Goal: Find specific page/section: Locate a particular part of the current website

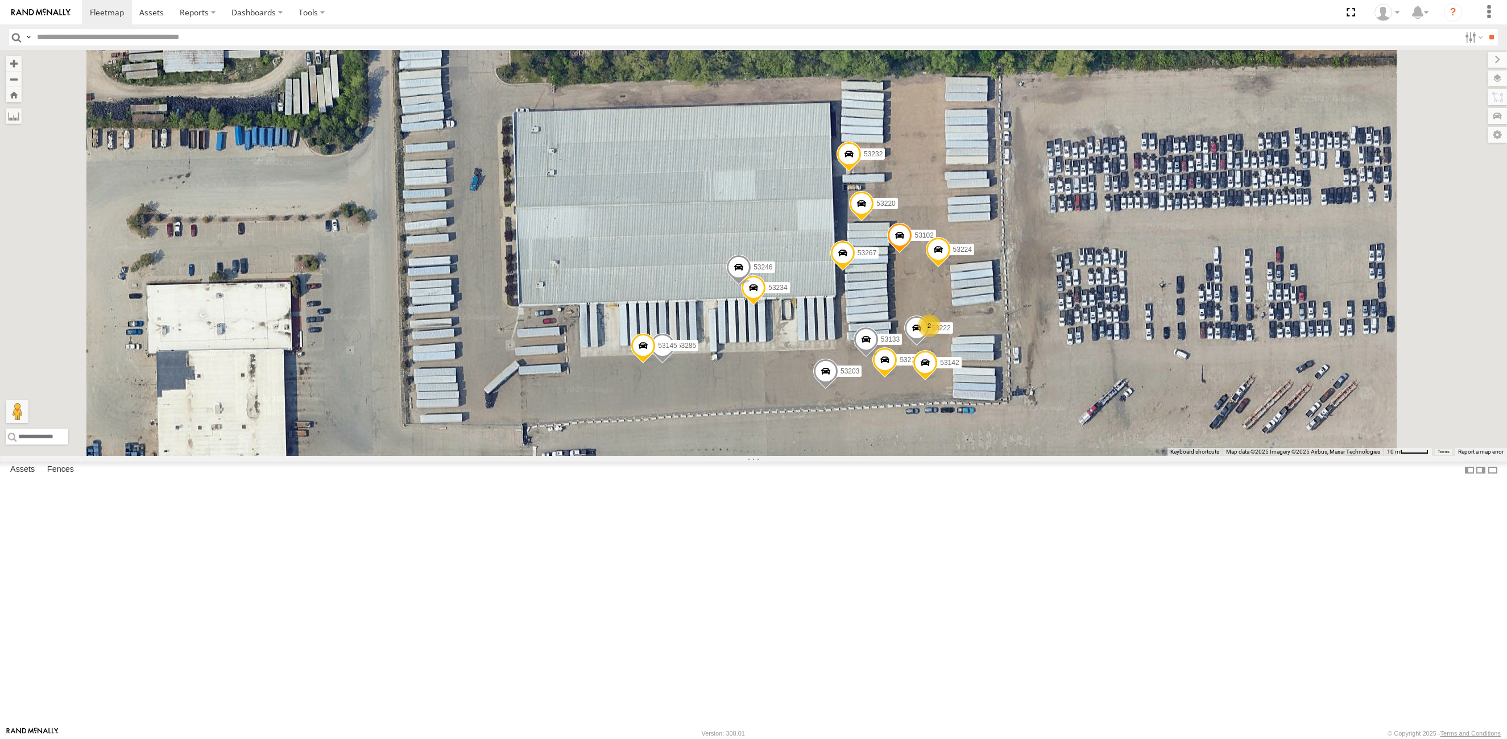
select select "**********"
click at [108, 38] on input "text" at bounding box center [745, 37] width 1427 height 16
type input "*****"
click at [1485, 29] on input "**" at bounding box center [1491, 37] width 13 height 16
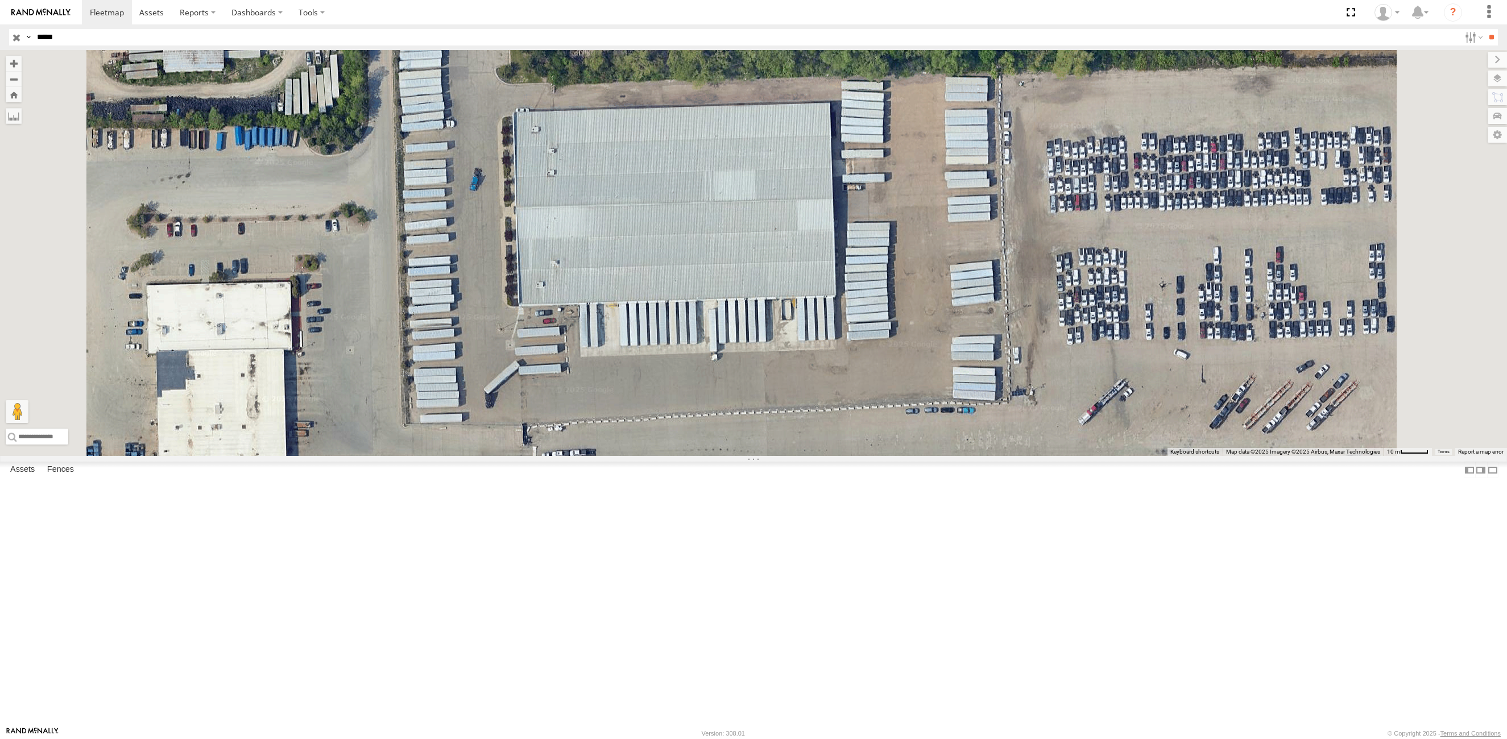
click at [0, 0] on div "53228" at bounding box center [0, 0] width 0 height 0
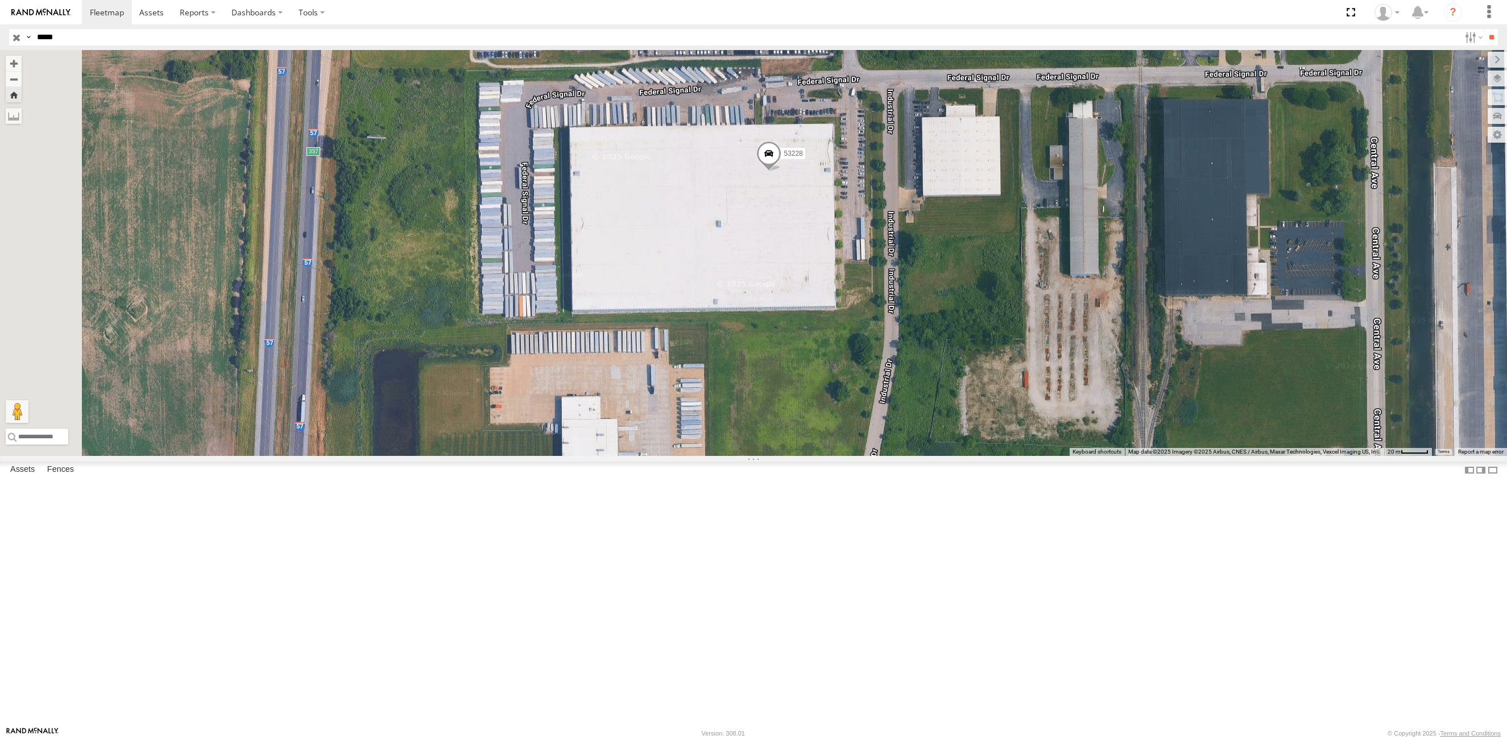
drag, startPoint x: 728, startPoint y: 447, endPoint x: 802, endPoint y: 381, distance: 99.4
click at [802, 381] on div "53228" at bounding box center [753, 253] width 1507 height 406
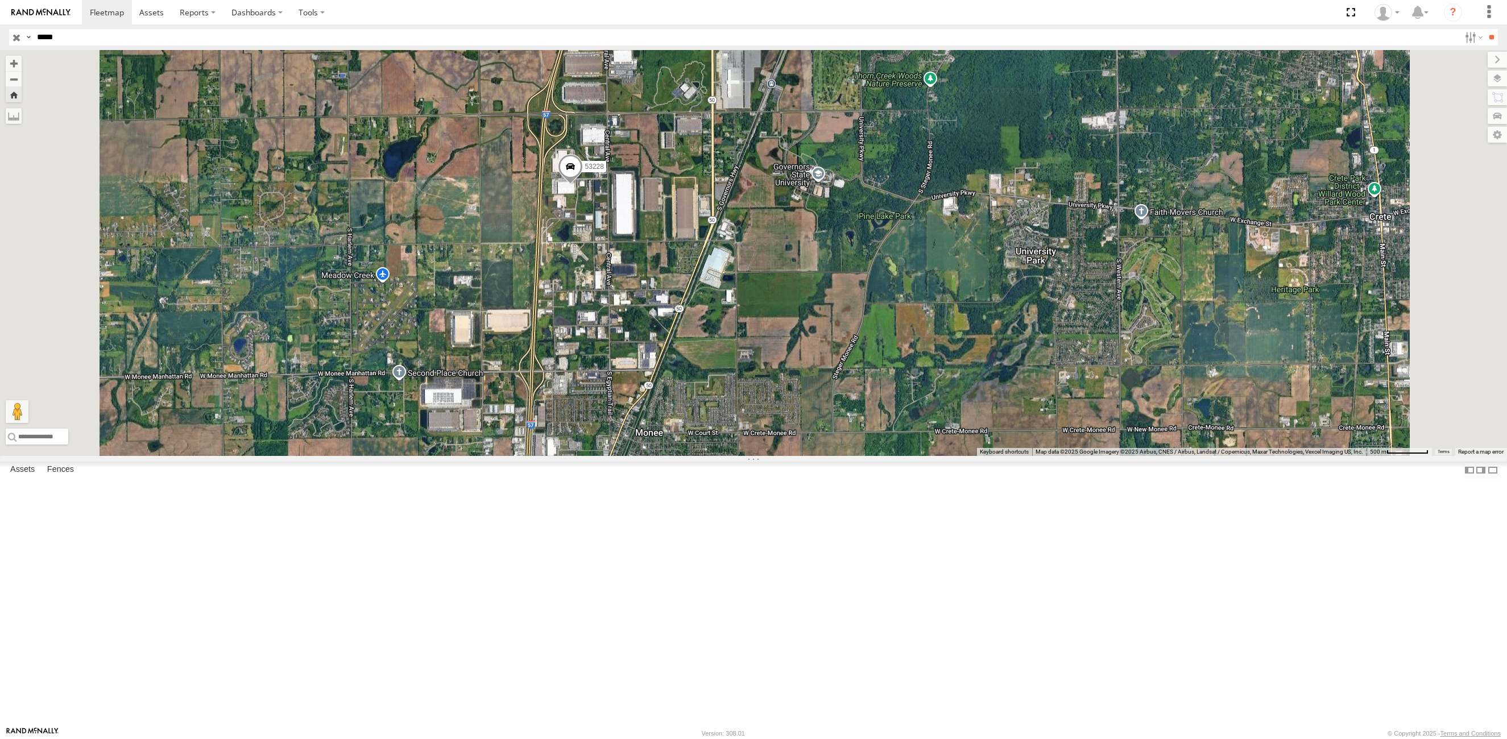
click at [0, 0] on div "53228" at bounding box center [0, 0] width 0 height 0
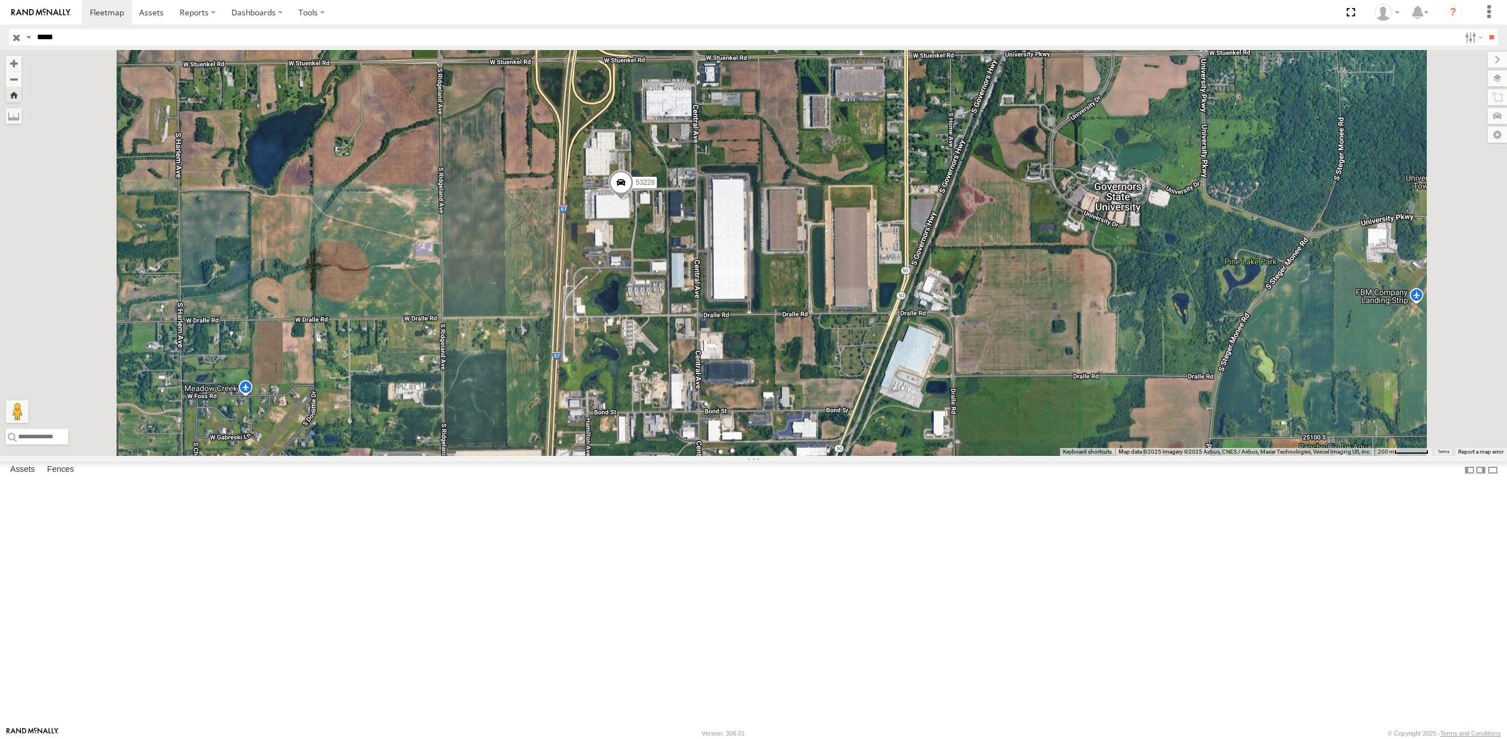
click at [633, 201] on span at bounding box center [620, 185] width 25 height 31
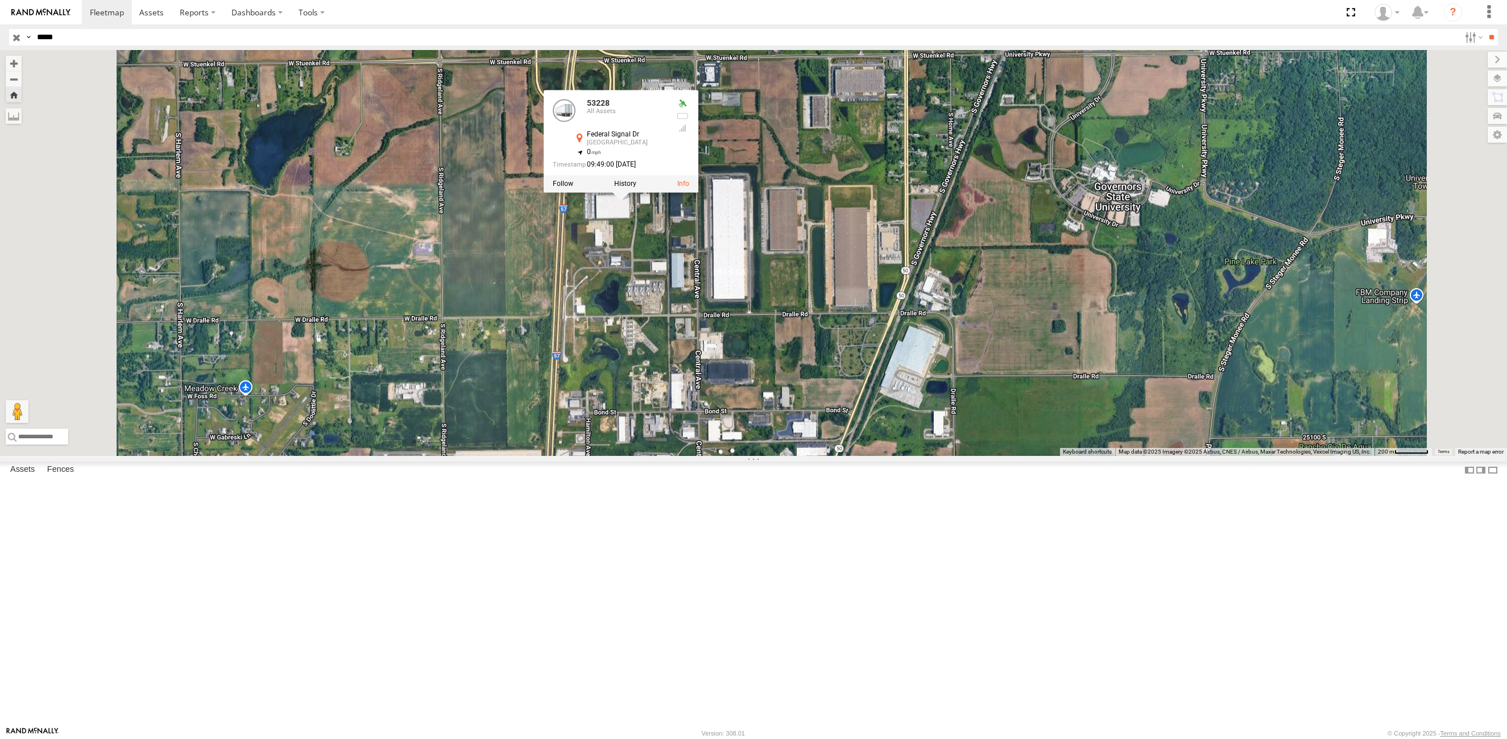
click at [14, 38] on input "button" at bounding box center [16, 37] width 15 height 16
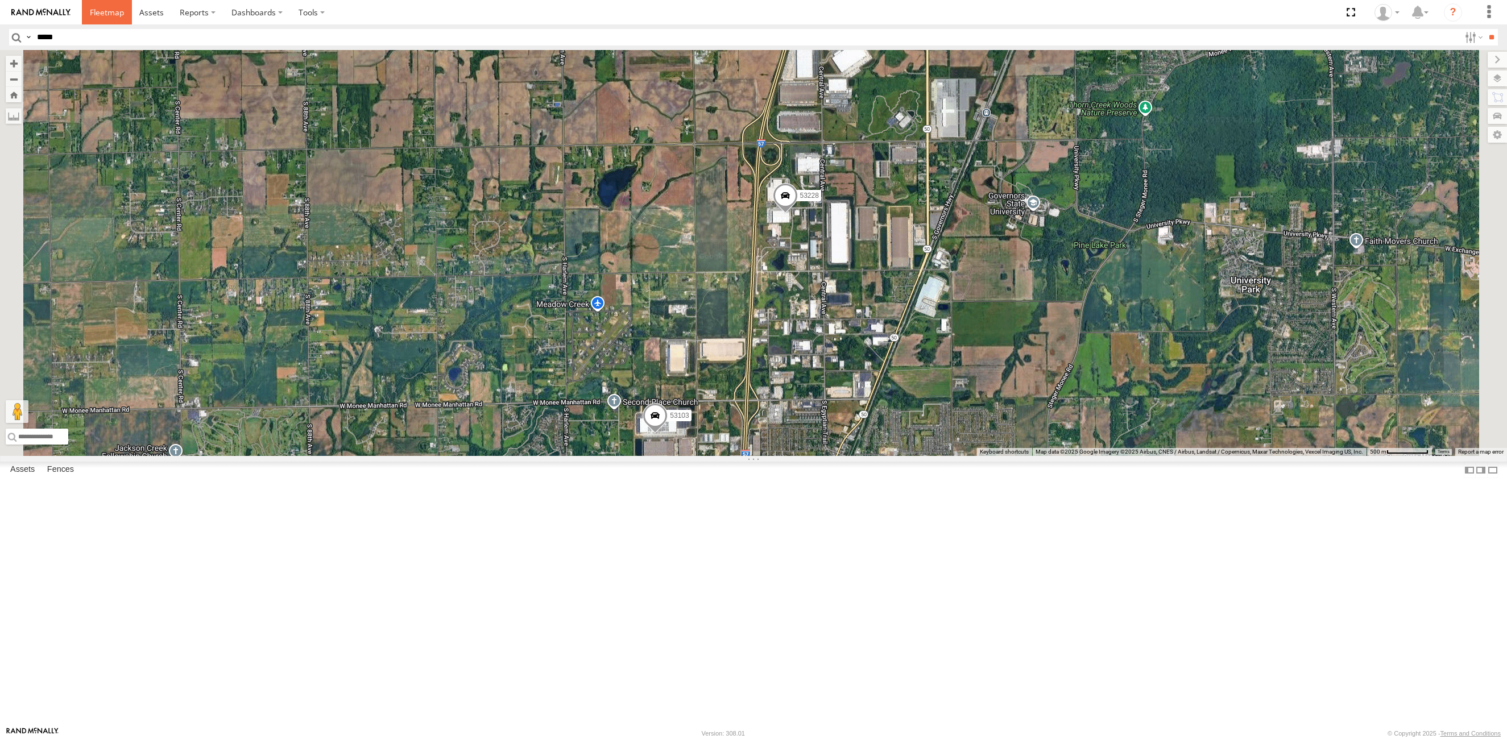
click at [101, 13] on span at bounding box center [107, 12] width 34 height 11
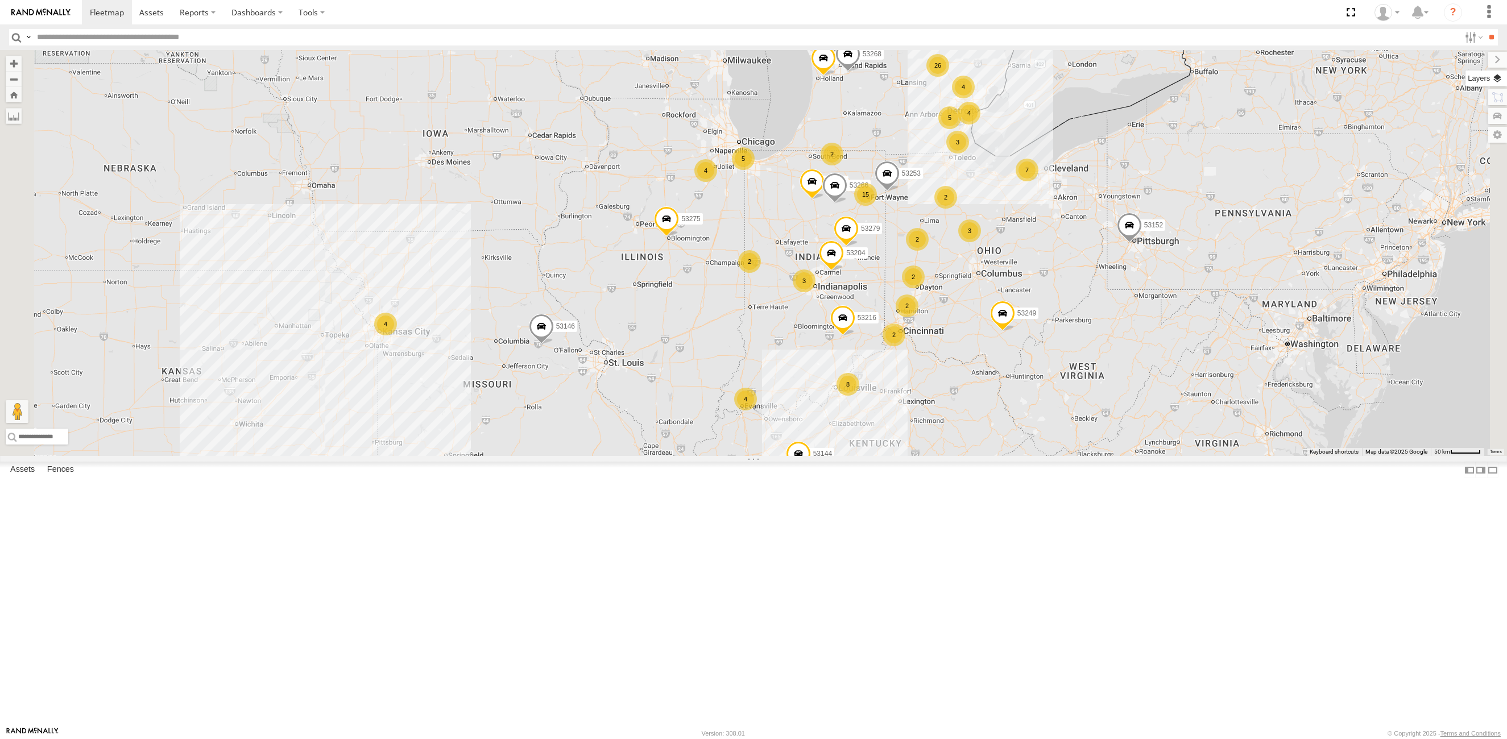
click at [1499, 76] on label at bounding box center [1486, 79] width 42 height 16
click at [0, 0] on span "Basemaps" at bounding box center [0, 0] width 0 height 0
click at [0, 0] on span "Satellite + Roadmap" at bounding box center [0, 0] width 0 height 0
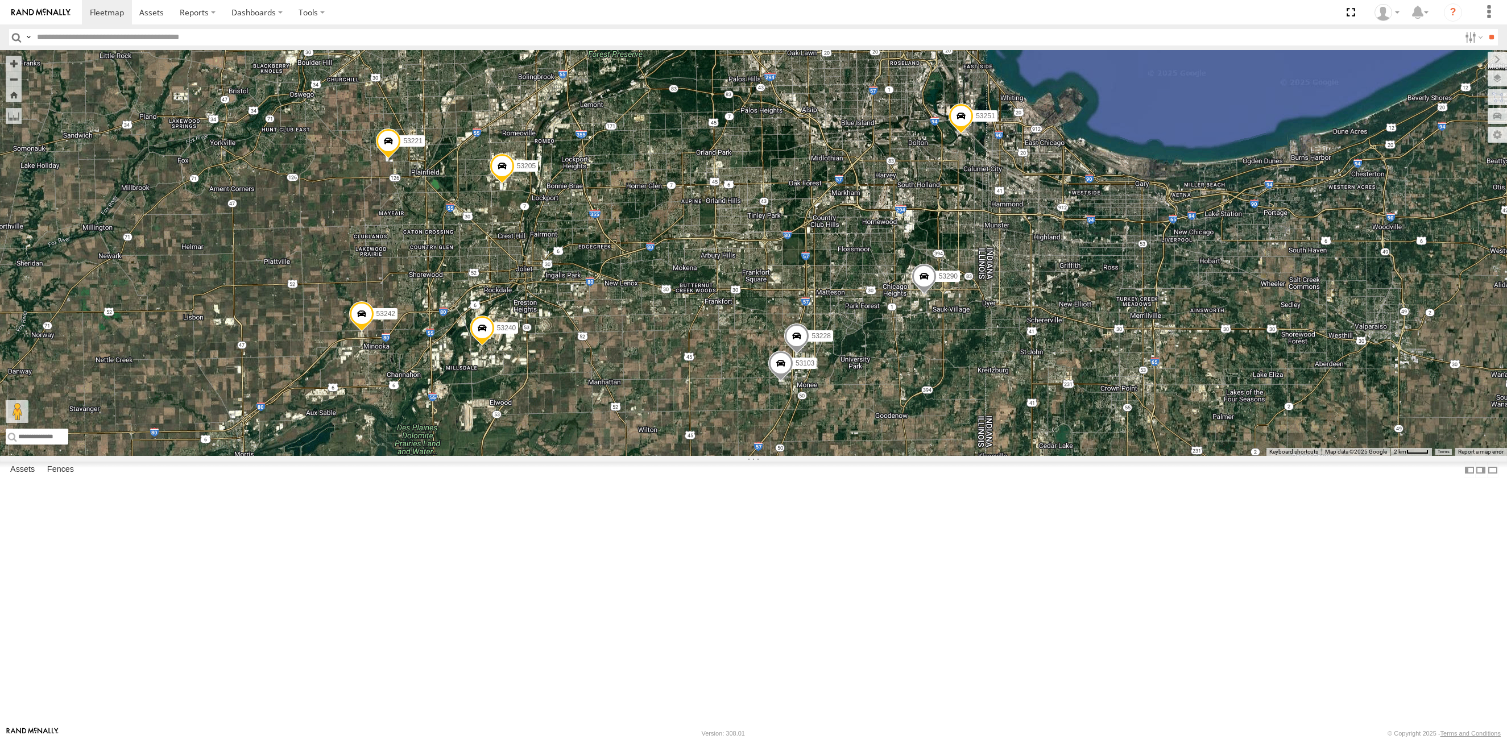
drag, startPoint x: 718, startPoint y: 410, endPoint x: 834, endPoint y: 534, distance: 169.8
click at [834, 456] on div "53242 53251 53221 53290 53240 53205 53229 53138 53103 53228" at bounding box center [753, 253] width 1507 height 406
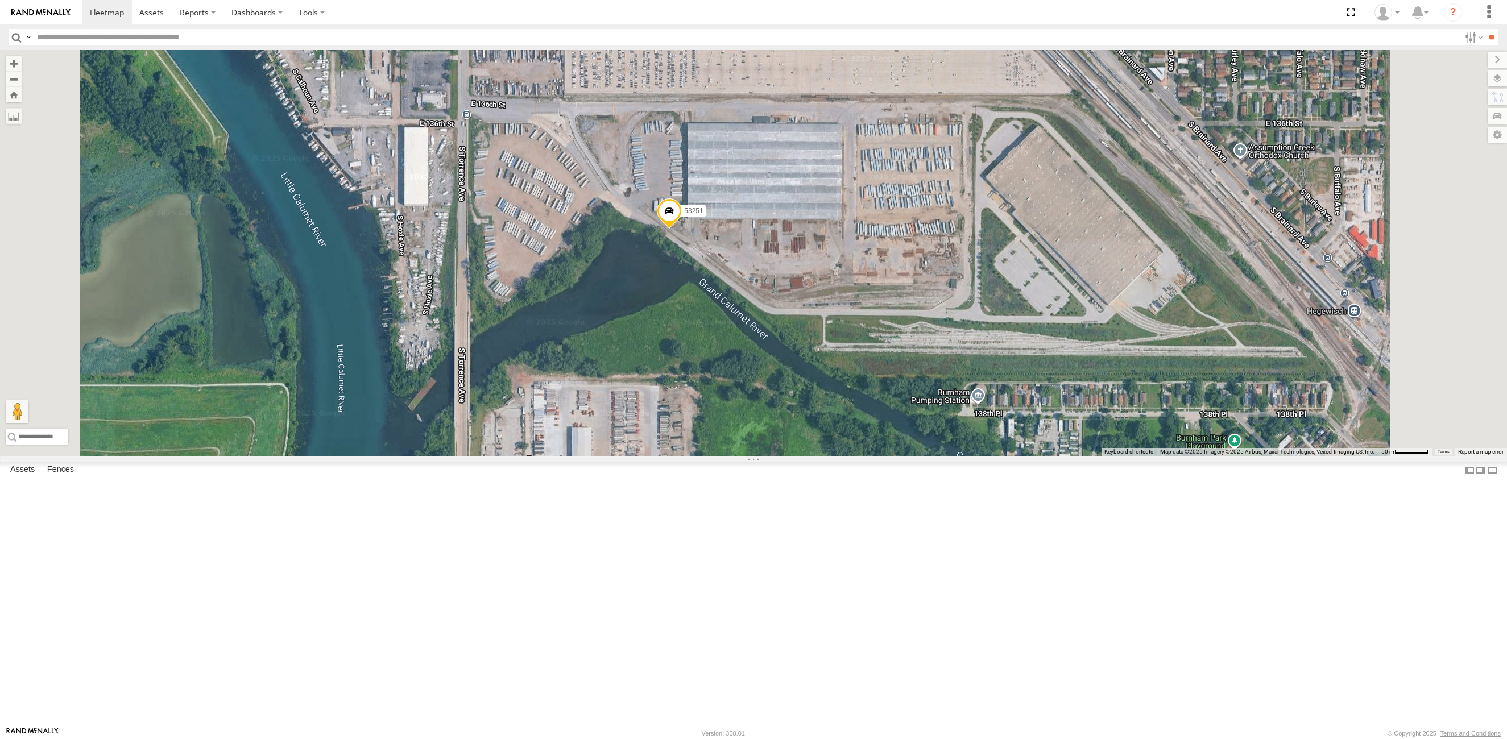
drag, startPoint x: 903, startPoint y: 237, endPoint x: 909, endPoint y: 306, distance: 69.6
click at [909, 306] on div "53242 53251 53221 53290 53240 53205 53229 53138 53103 53228" at bounding box center [753, 253] width 1507 height 406
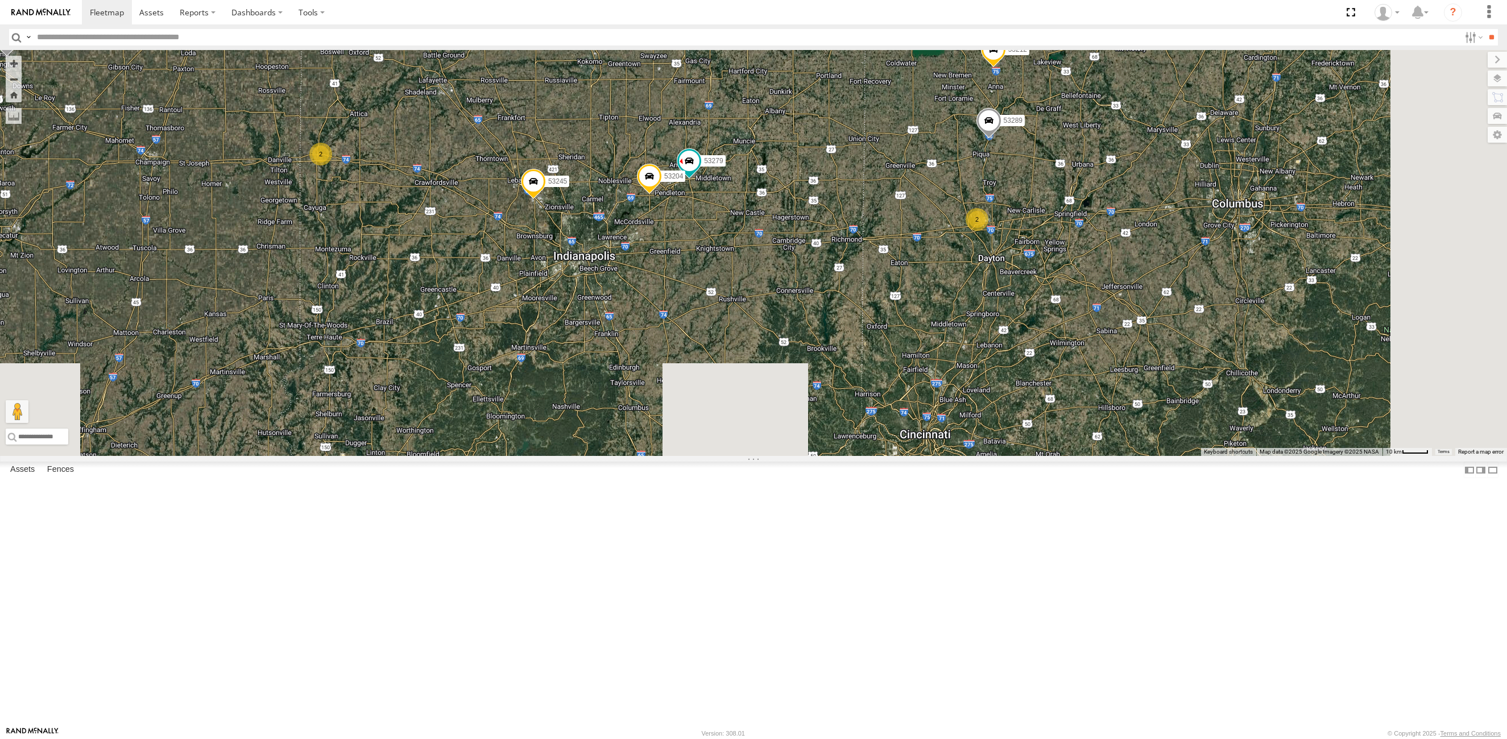
drag, startPoint x: 1131, startPoint y: 650, endPoint x: 1005, endPoint y: 259, distance: 411.0
click at [1004, 259] on div "53251 53138 53290 12 2 53242 53279 3 5 53229 53204 2 53237 53213 53258 2 2 5321…" at bounding box center [753, 253] width 1507 height 406
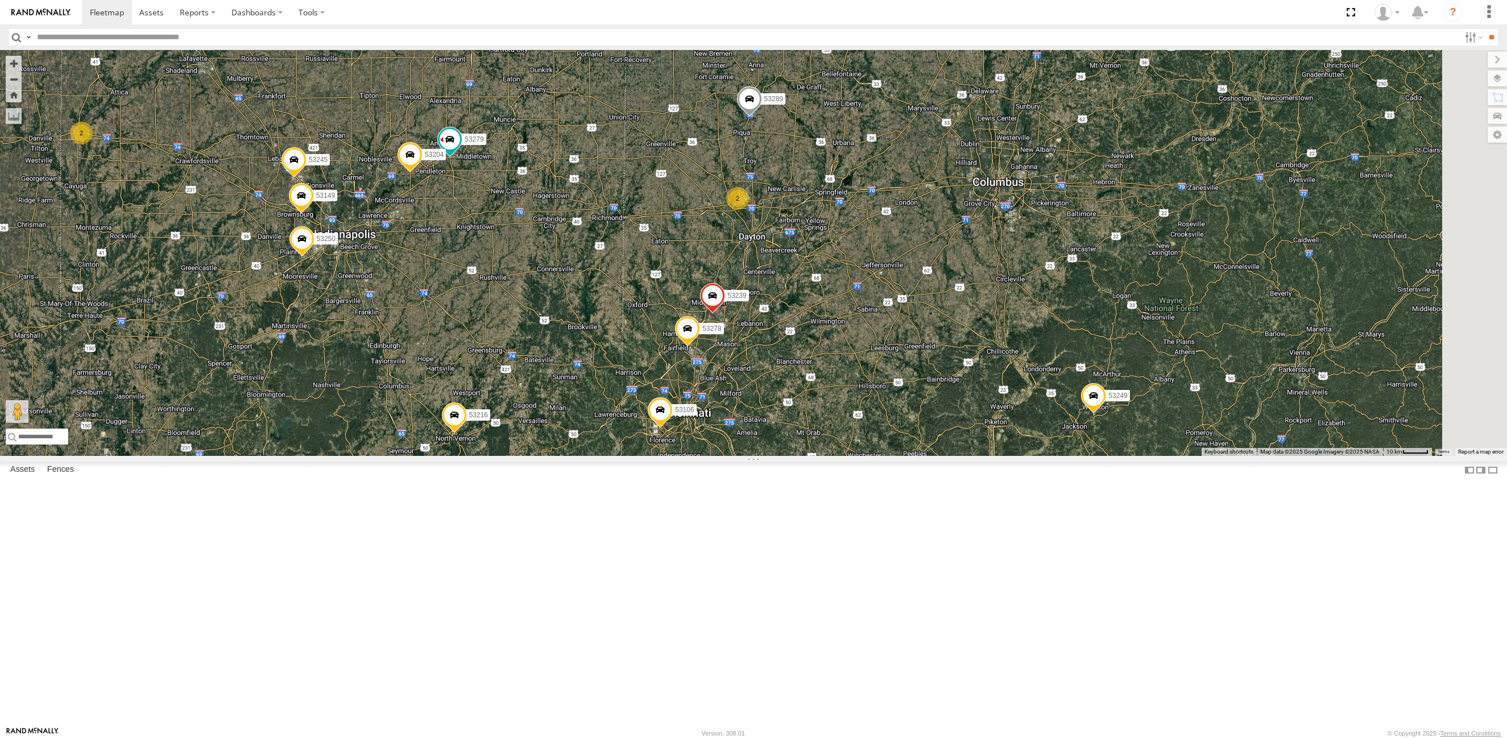
drag, startPoint x: 1250, startPoint y: 458, endPoint x: 998, endPoint y: 445, distance: 251.7
click at [998, 445] on div "53251 53138 53290 12 2 53242 53279 3 5 53229 53204 2 53237 53213 53258 2 2 5321…" at bounding box center [753, 253] width 1507 height 406
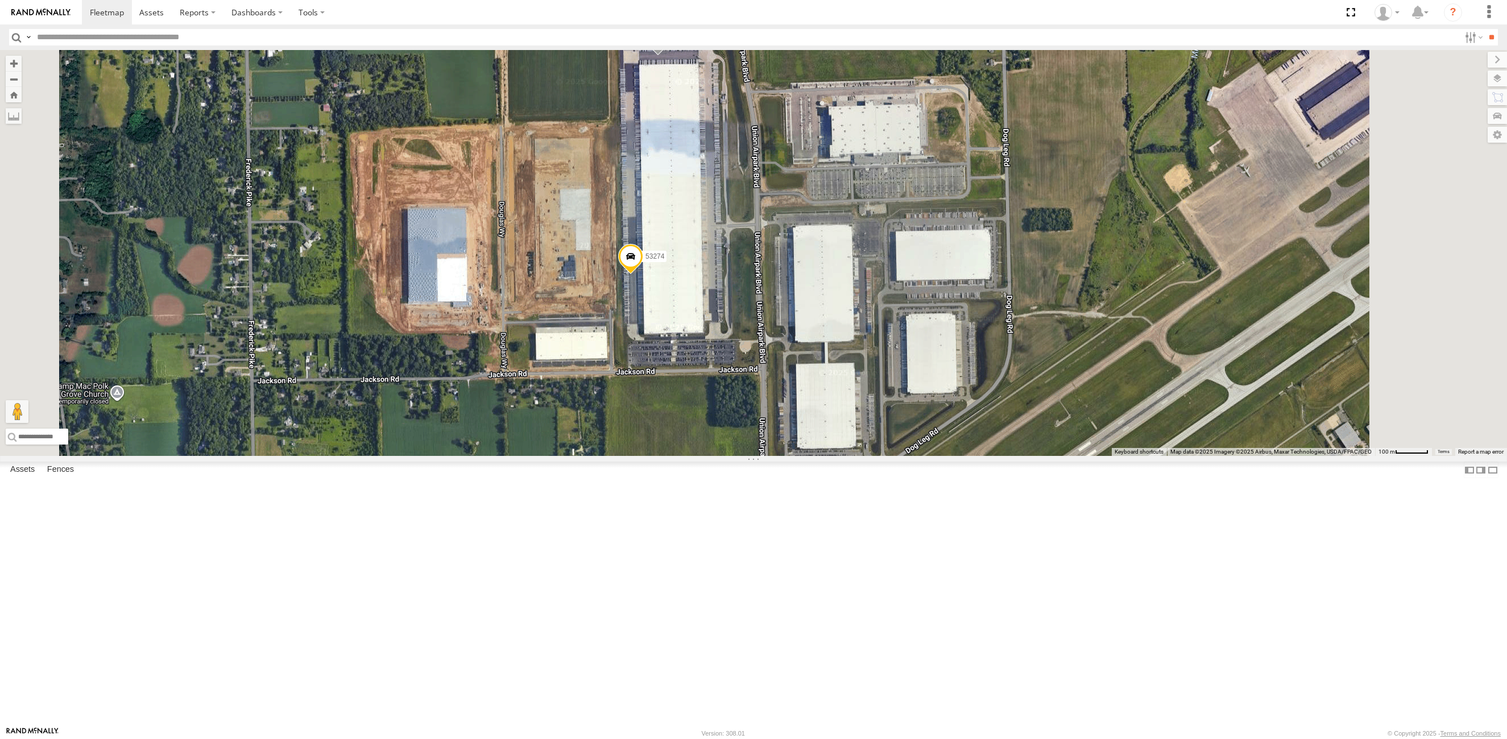
click at [830, 313] on div "53251 53138 53290 53242 53279 53229 53204 53237 53213 53258 53212 53289 53221 5…" at bounding box center [753, 253] width 1507 height 406
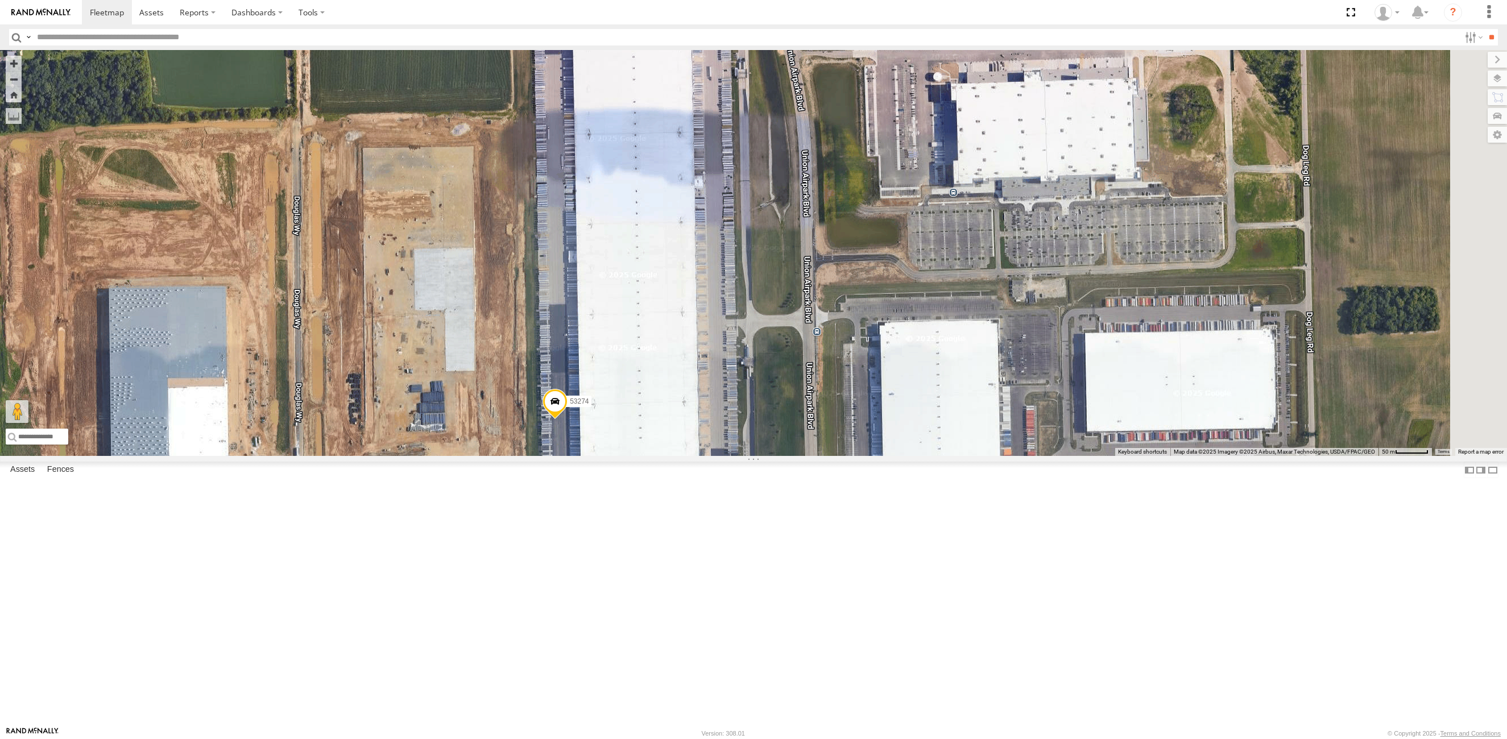
drag, startPoint x: 835, startPoint y: 394, endPoint x: 811, endPoint y: 422, distance: 37.1
click at [811, 422] on div "53251 53138 53290 53242 53279 53229 53204 53237 53213 53258 53212 53289 53221 5…" at bounding box center [753, 253] width 1507 height 406
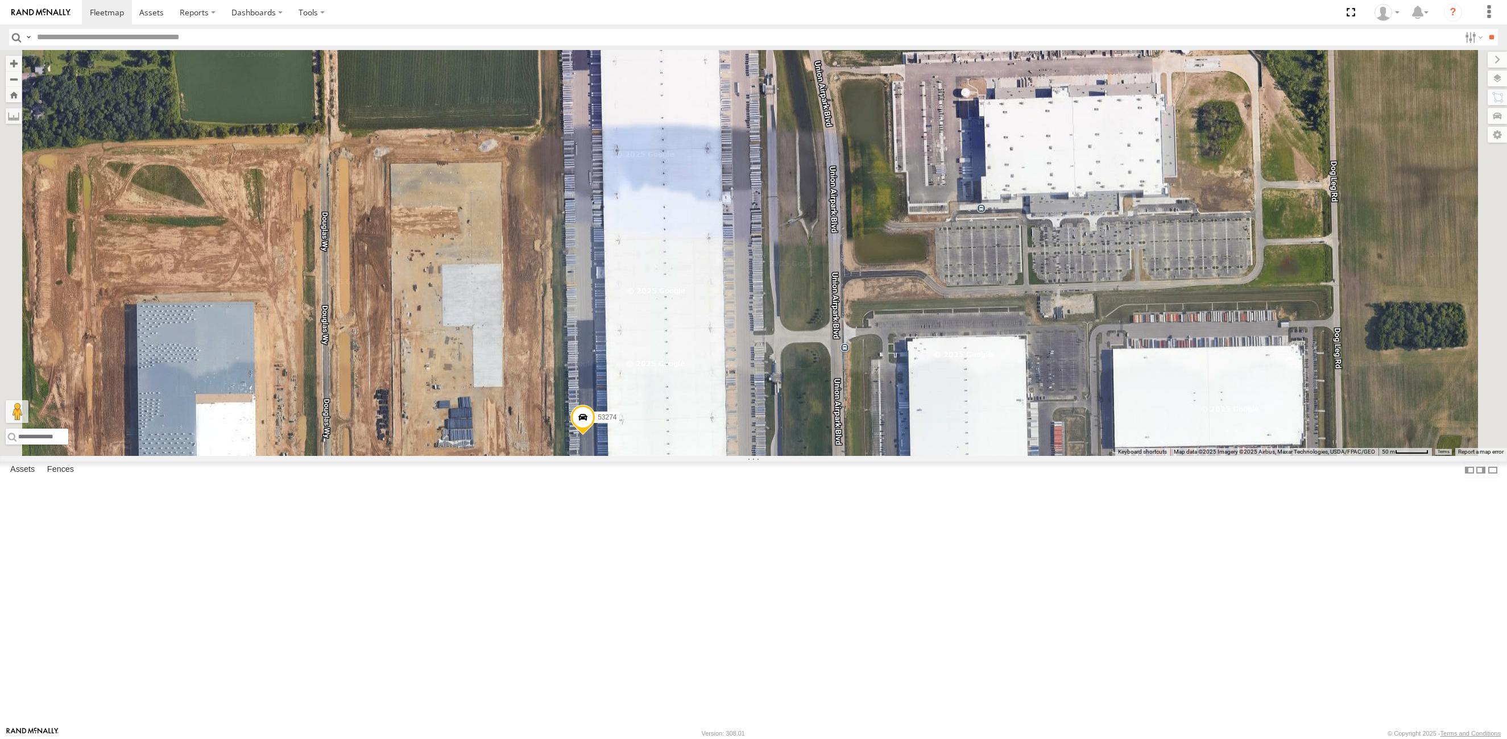
drag, startPoint x: 778, startPoint y: 294, endPoint x: 774, endPoint y: 334, distance: 40.5
click at [774, 334] on div "53274 53140" at bounding box center [753, 253] width 1507 height 406
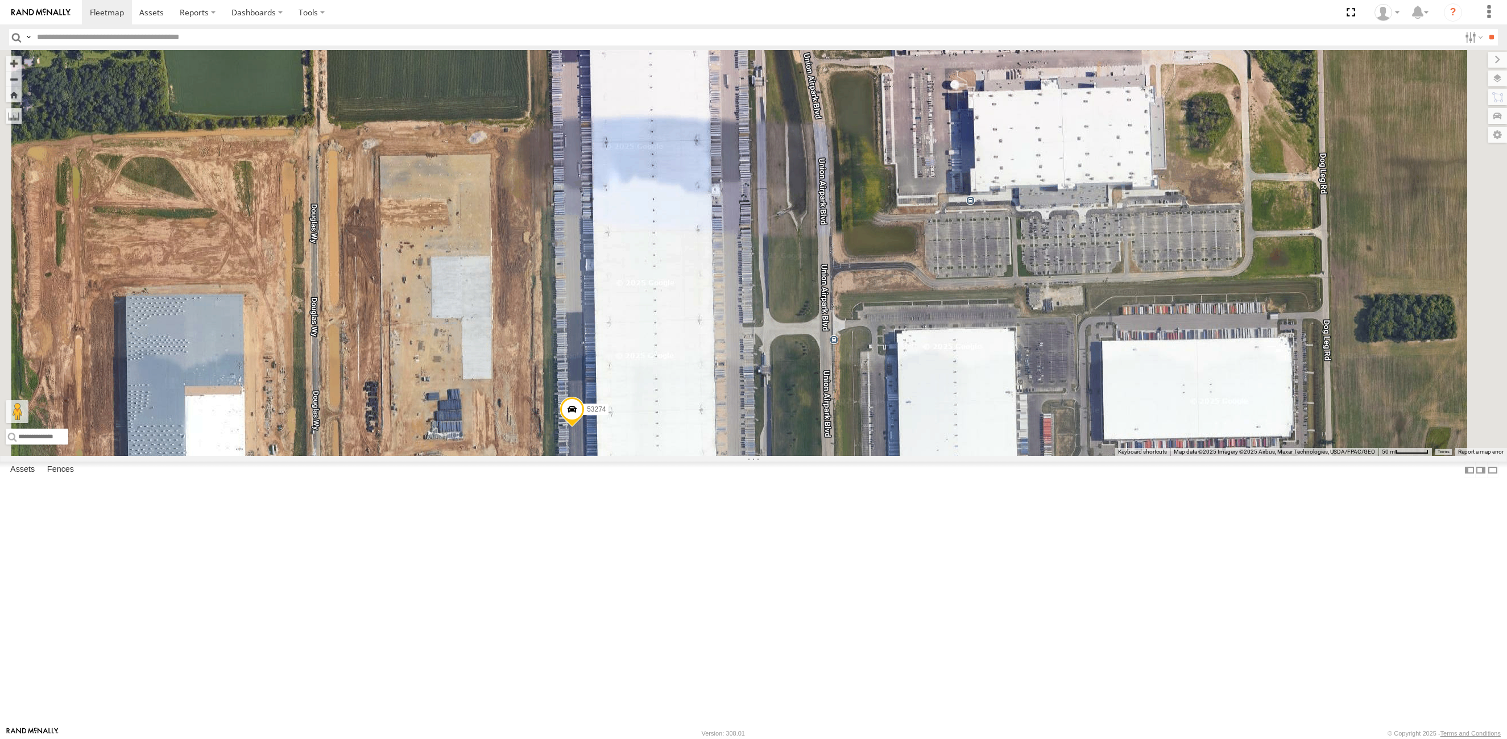
drag, startPoint x: 802, startPoint y: 337, endPoint x: 782, endPoint y: 306, distance: 36.6
click at [782, 306] on div "53274 53140" at bounding box center [753, 253] width 1507 height 406
